Goal: Browse casually: Explore the website without a specific task or goal

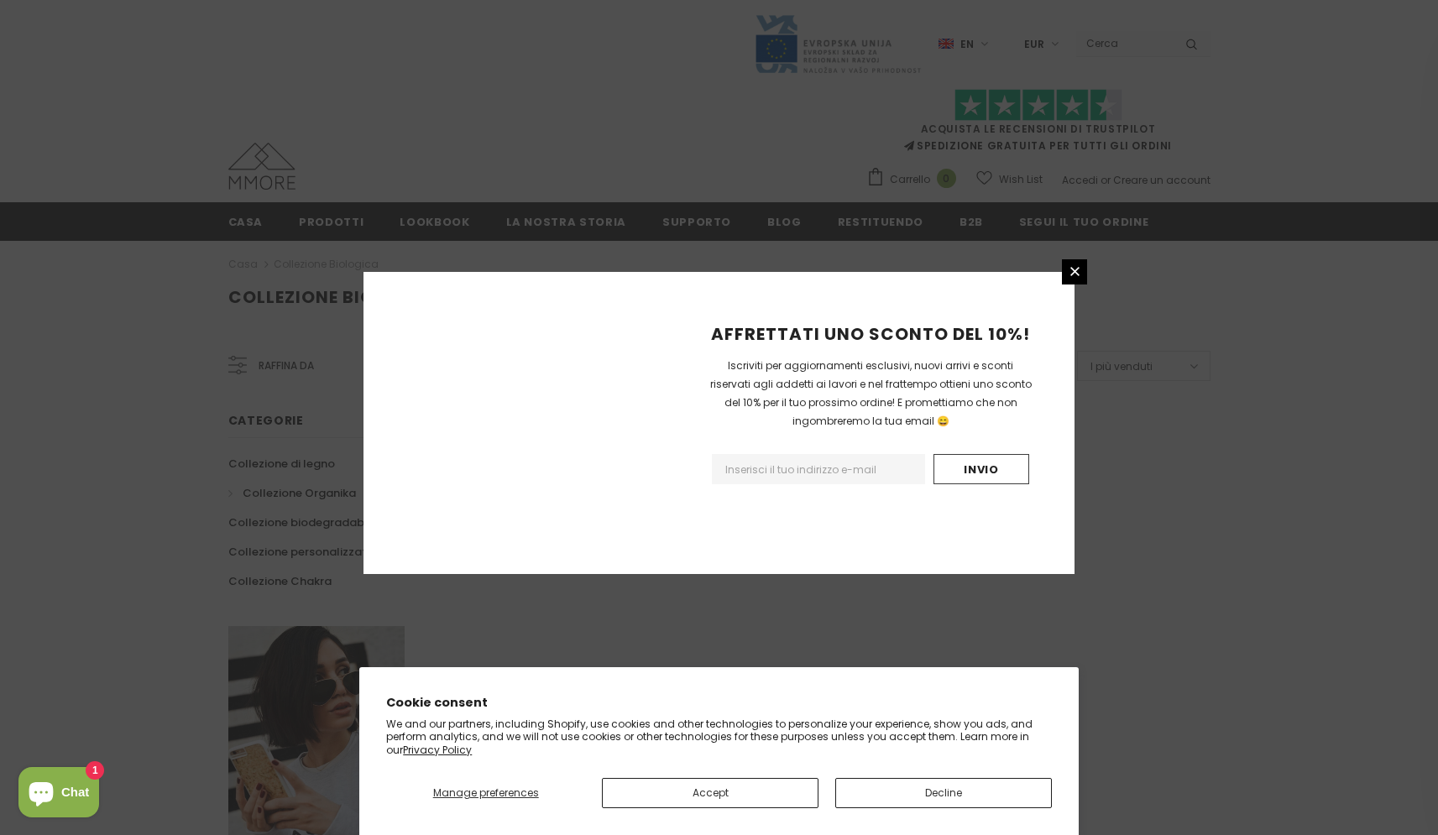
scroll to position [885, 0]
